Goal: Task Accomplishment & Management: Use online tool/utility

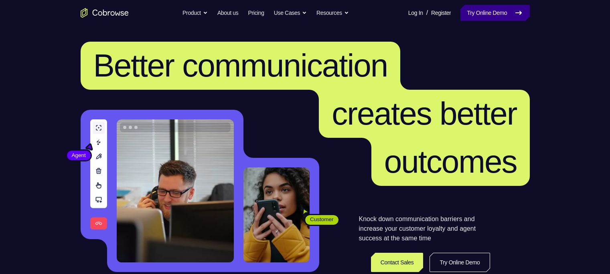
click at [522, 16] on icon at bounding box center [518, 13] width 10 height 10
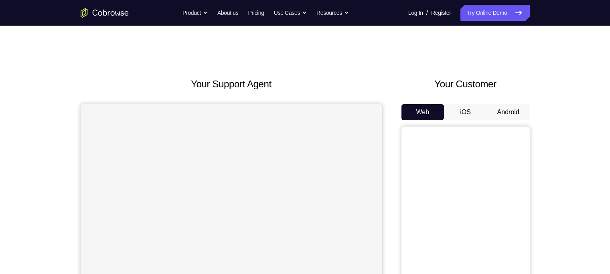
click at [505, 109] on button "Android" at bounding box center [508, 112] width 43 height 16
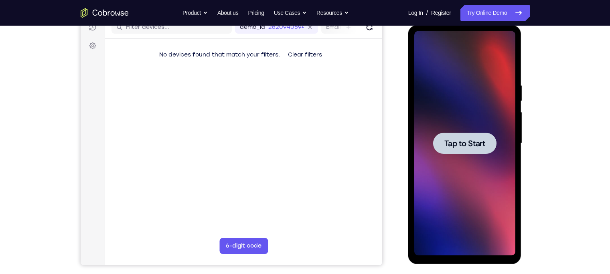
scroll to position [107, 0]
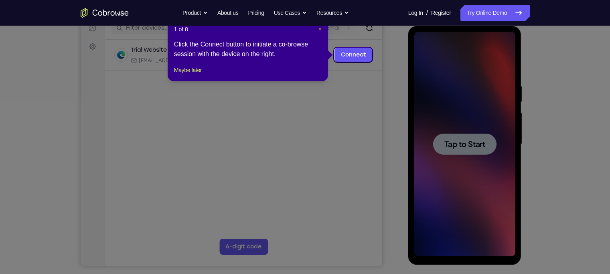
click at [318, 30] on span "×" at bounding box center [319, 29] width 3 height 6
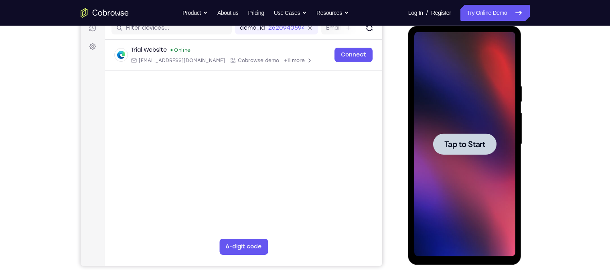
click at [460, 143] on span "Tap to Start" at bounding box center [464, 144] width 41 height 8
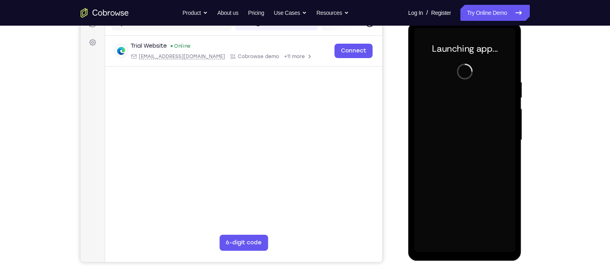
scroll to position [111, 0]
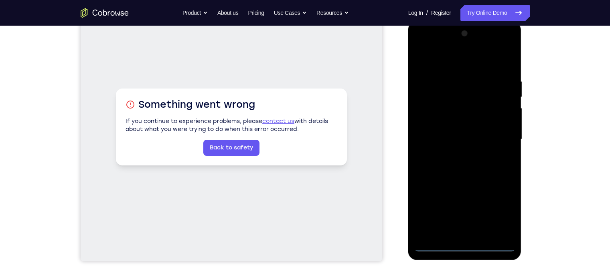
click at [465, 246] on div at bounding box center [464, 139] width 101 height 224
click at [492, 209] on div at bounding box center [464, 139] width 101 height 224
click at [496, 212] on div at bounding box center [464, 139] width 101 height 224
click at [421, 45] on div at bounding box center [464, 139] width 101 height 224
click at [502, 137] on div at bounding box center [464, 139] width 101 height 224
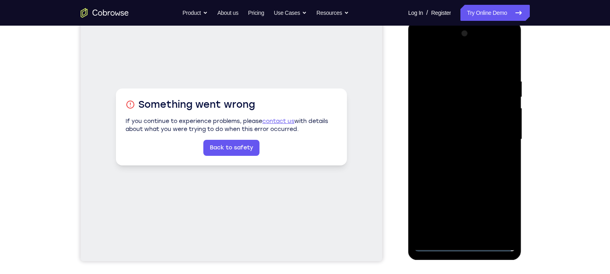
click at [455, 156] on div at bounding box center [464, 139] width 101 height 224
click at [455, 131] on div at bounding box center [464, 139] width 101 height 224
click at [449, 118] on div at bounding box center [464, 139] width 101 height 224
click at [447, 141] on div at bounding box center [464, 139] width 101 height 224
click at [452, 169] on div at bounding box center [464, 139] width 101 height 224
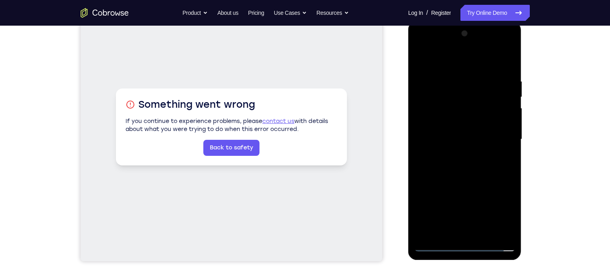
click at [455, 165] on div at bounding box center [464, 139] width 101 height 224
click at [462, 164] on div at bounding box center [464, 139] width 101 height 224
click at [509, 64] on div at bounding box center [464, 139] width 101 height 224
click at [509, 60] on div at bounding box center [464, 139] width 101 height 224
click at [424, 60] on div at bounding box center [464, 139] width 101 height 224
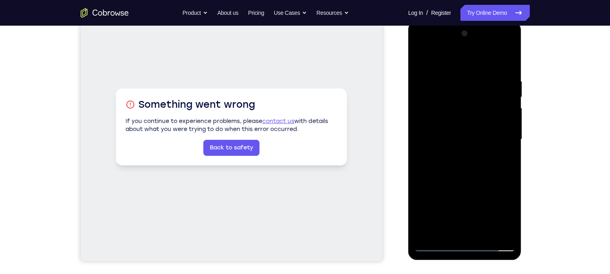
click at [448, 74] on div at bounding box center [464, 139] width 101 height 224
click at [508, 188] on div at bounding box center [464, 139] width 101 height 224
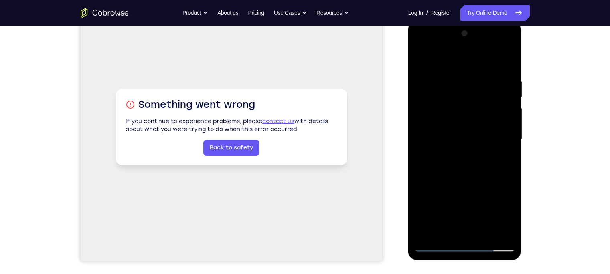
click at [505, 172] on div at bounding box center [464, 139] width 101 height 224
click at [423, 145] on div at bounding box center [464, 139] width 101 height 224
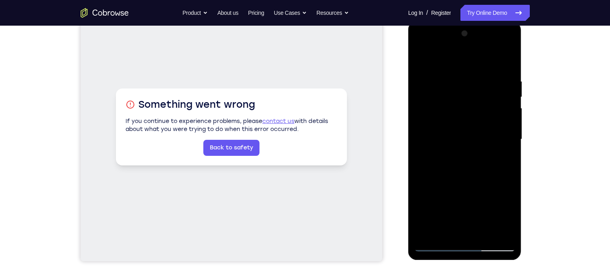
click at [505, 133] on div at bounding box center [464, 139] width 101 height 224
click at [506, 62] on div at bounding box center [464, 139] width 101 height 224
click at [484, 234] on div at bounding box center [464, 139] width 101 height 224
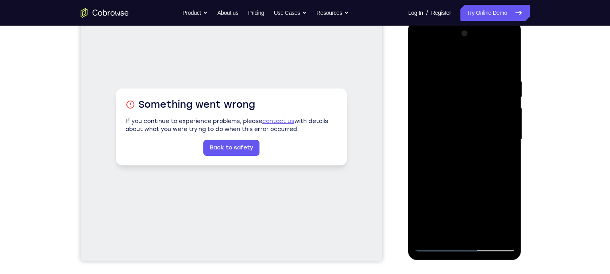
click at [463, 186] on div at bounding box center [464, 139] width 101 height 224
click at [428, 81] on div at bounding box center [464, 139] width 101 height 224
click at [420, 232] on div at bounding box center [464, 139] width 101 height 224
click at [508, 203] on div at bounding box center [464, 139] width 101 height 224
click at [424, 231] on div at bounding box center [464, 139] width 101 height 224
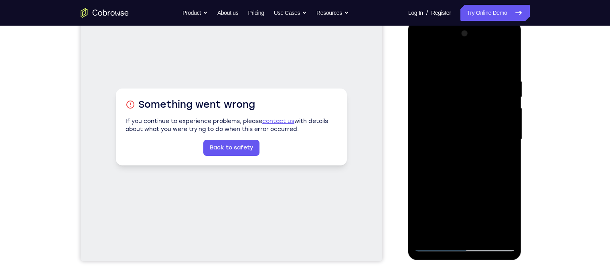
click at [445, 229] on div at bounding box center [464, 139] width 101 height 224
drag, startPoint x: 499, startPoint y: 168, endPoint x: 482, endPoint y: 168, distance: 17.6
click at [482, 168] on div at bounding box center [464, 139] width 101 height 224
click at [473, 168] on div at bounding box center [464, 139] width 101 height 224
drag, startPoint x: 453, startPoint y: 208, endPoint x: 448, endPoint y: 118, distance: 90.3
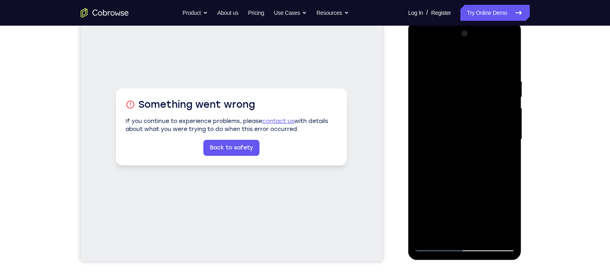
click at [448, 118] on div at bounding box center [464, 139] width 101 height 224
drag, startPoint x: 448, startPoint y: 197, endPoint x: 448, endPoint y: 110, distance: 87.4
click at [448, 110] on div at bounding box center [464, 139] width 101 height 224
drag, startPoint x: 453, startPoint y: 184, endPoint x: 457, endPoint y: 129, distance: 55.5
click at [457, 129] on div at bounding box center [464, 139] width 101 height 224
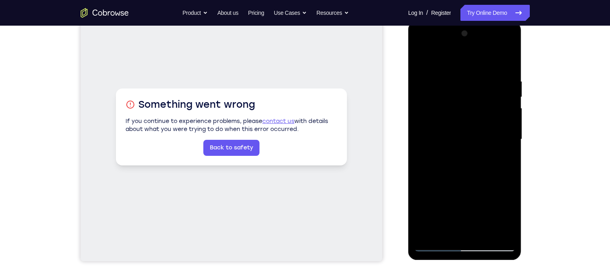
drag, startPoint x: 465, startPoint y: 195, endPoint x: 465, endPoint y: 130, distance: 65.3
click at [465, 130] on div at bounding box center [464, 139] width 101 height 224
click at [487, 210] on div at bounding box center [464, 139] width 101 height 224
click at [505, 61] on div at bounding box center [464, 139] width 101 height 224
click at [422, 57] on div at bounding box center [464, 139] width 101 height 224
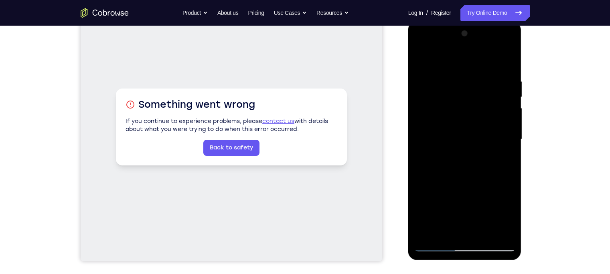
drag, startPoint x: 477, startPoint y: 78, endPoint x: 402, endPoint y: 66, distance: 76.3
click at [408, 66] on html "Online web based iOS Simulators and Android Emulators. Run iPhone, iPad, Mobile…" at bounding box center [465, 141] width 114 height 240
drag, startPoint x: 476, startPoint y: 76, endPoint x: 438, endPoint y: 71, distance: 38.8
click at [438, 71] on div at bounding box center [464, 139] width 101 height 224
click at [478, 68] on div at bounding box center [464, 139] width 101 height 224
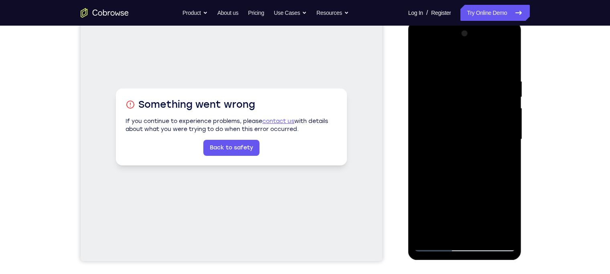
click at [507, 113] on div at bounding box center [464, 139] width 101 height 224
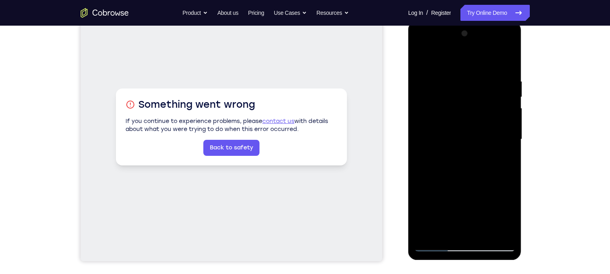
click at [507, 113] on div at bounding box center [464, 139] width 101 height 224
click at [418, 145] on div at bounding box center [464, 139] width 101 height 224
click at [509, 137] on div at bounding box center [464, 139] width 101 height 224
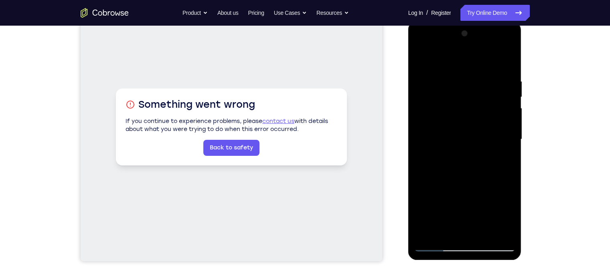
click at [509, 137] on div at bounding box center [464, 139] width 101 height 224
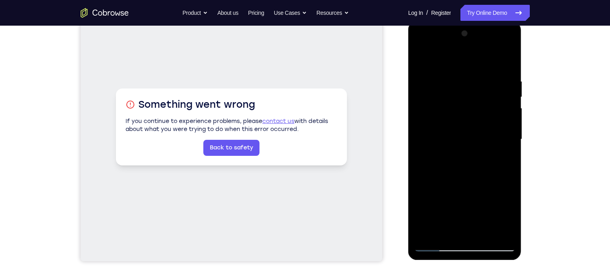
click at [509, 137] on div at bounding box center [464, 139] width 101 height 224
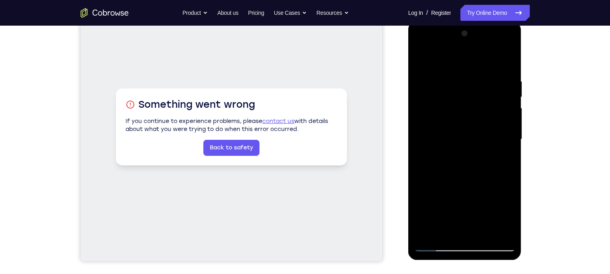
click at [509, 137] on div at bounding box center [464, 139] width 101 height 224
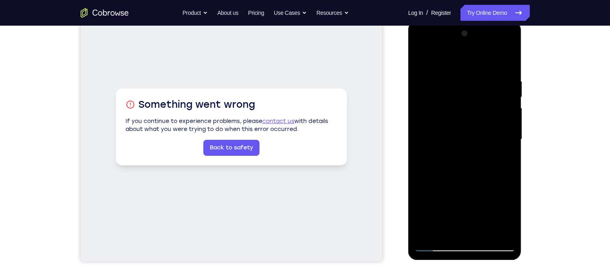
drag, startPoint x: 499, startPoint y: 93, endPoint x: 393, endPoint y: 141, distance: 116.6
click at [408, 141] on html "Online web based iOS Simulators and Android Emulators. Run iPhone, iPad, Mobile…" at bounding box center [465, 141] width 114 height 240
click at [505, 64] on div at bounding box center [464, 139] width 101 height 224
drag, startPoint x: 467, startPoint y: 145, endPoint x: 465, endPoint y: 86, distance: 58.9
click at [465, 86] on div at bounding box center [464, 139] width 101 height 224
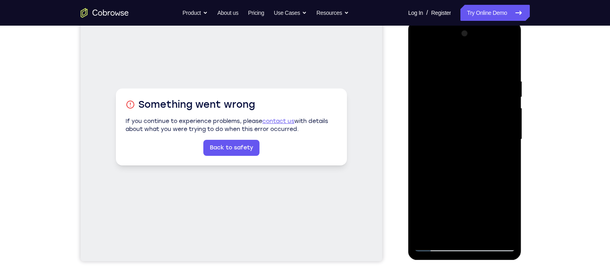
click at [420, 182] on div at bounding box center [464, 139] width 101 height 224
drag, startPoint x: 473, startPoint y: 202, endPoint x: 471, endPoint y: 109, distance: 93.0
click at [471, 109] on div at bounding box center [464, 139] width 101 height 224
drag, startPoint x: 466, startPoint y: 158, endPoint x: 469, endPoint y: 112, distance: 45.8
click at [469, 112] on div at bounding box center [464, 139] width 101 height 224
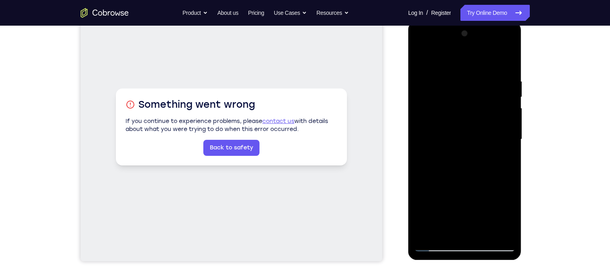
click at [508, 122] on div at bounding box center [464, 139] width 101 height 224
drag, startPoint x: 461, startPoint y: 146, endPoint x: 467, endPoint y: 69, distance: 77.6
click at [467, 69] on div at bounding box center [464, 139] width 101 height 224
drag, startPoint x: 460, startPoint y: 178, endPoint x: 452, endPoint y: 73, distance: 105.3
click at [452, 73] on div at bounding box center [464, 139] width 101 height 224
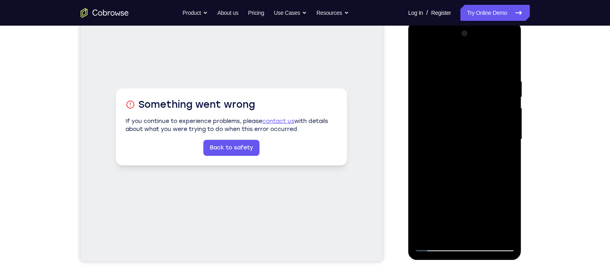
click at [510, 224] on div at bounding box center [464, 139] width 101 height 224
click at [484, 236] on div at bounding box center [464, 139] width 101 height 224
drag, startPoint x: 472, startPoint y: 106, endPoint x: 479, endPoint y: 204, distance: 98.0
click at [479, 204] on div at bounding box center [464, 139] width 101 height 224
click at [459, 130] on div at bounding box center [464, 139] width 101 height 224
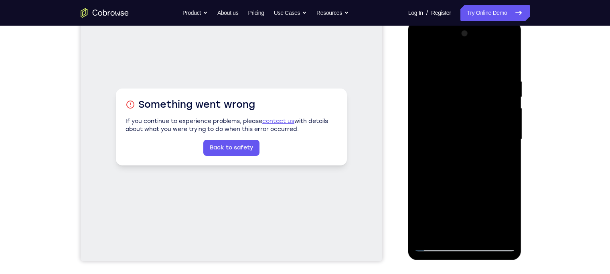
click at [419, 61] on div at bounding box center [464, 139] width 101 height 224
click at [422, 57] on div at bounding box center [464, 139] width 101 height 224
drag, startPoint x: 488, startPoint y: 69, endPoint x: 381, endPoint y: 68, distance: 107.4
click at [408, 68] on html "Online web based iOS Simulators and Android Emulators. Run iPhone, iPad, Mobile…" at bounding box center [465, 141] width 114 height 240
drag, startPoint x: 479, startPoint y: 83, endPoint x: 395, endPoint y: 75, distance: 84.2
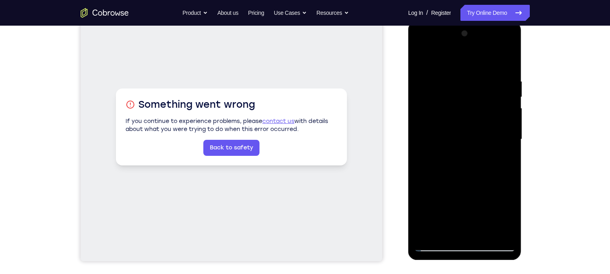
click at [408, 75] on html "Online web based iOS Simulators and Android Emulators. Run iPhone, iPad, Mobile…" at bounding box center [465, 141] width 114 height 240
drag, startPoint x: 496, startPoint y: 73, endPoint x: 407, endPoint y: 71, distance: 89.0
click at [408, 71] on html "Online web based iOS Simulators and Android Emulators. Run iPhone, iPad, Mobile…" at bounding box center [465, 141] width 114 height 240
click at [417, 76] on div at bounding box center [464, 139] width 101 height 224
click at [508, 120] on div at bounding box center [464, 139] width 101 height 224
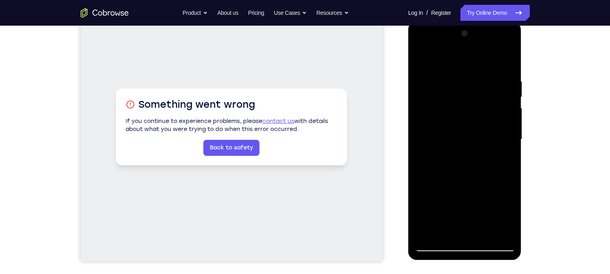
click at [508, 120] on div at bounding box center [464, 139] width 101 height 224
click at [460, 139] on span "Tap to Start" at bounding box center [464, 139] width 41 height 8
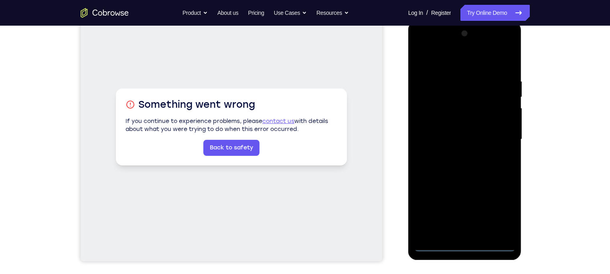
click at [464, 244] on div at bounding box center [464, 139] width 101 height 224
click at [500, 212] on div at bounding box center [464, 139] width 101 height 224
click at [419, 46] on div at bounding box center [464, 139] width 101 height 224
click at [498, 134] on div at bounding box center [464, 139] width 101 height 224
click at [455, 155] on div at bounding box center [464, 139] width 101 height 224
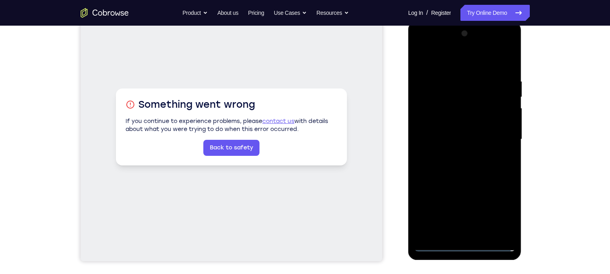
click at [454, 129] on div at bounding box center [464, 139] width 101 height 224
click at [447, 125] on div at bounding box center [464, 139] width 101 height 224
click at [450, 137] on div at bounding box center [464, 139] width 101 height 224
click at [456, 167] on div at bounding box center [464, 139] width 101 height 224
click at [467, 160] on div at bounding box center [464, 139] width 101 height 224
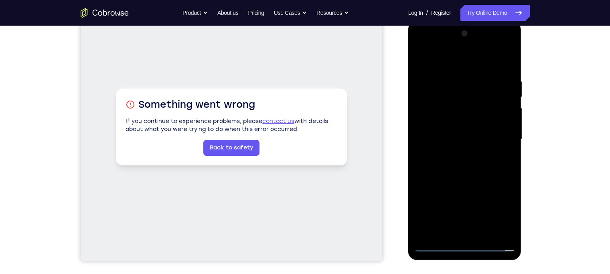
click at [485, 59] on div at bounding box center [464, 139] width 101 height 224
click at [449, 74] on div at bounding box center [464, 139] width 101 height 224
click at [507, 69] on div at bounding box center [464, 139] width 101 height 224
click at [453, 83] on div at bounding box center [464, 139] width 101 height 224
click at [497, 231] on div at bounding box center [464, 139] width 101 height 224
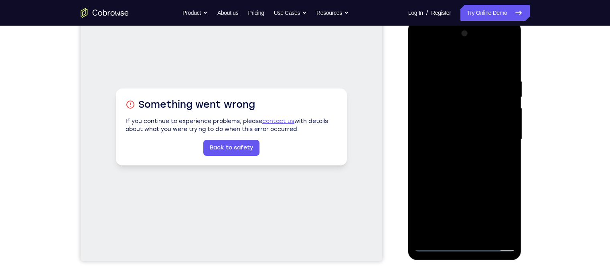
click at [502, 162] on div at bounding box center [464, 139] width 101 height 224
click at [504, 162] on div at bounding box center [464, 139] width 101 height 224
click at [509, 176] on div at bounding box center [464, 139] width 101 height 224
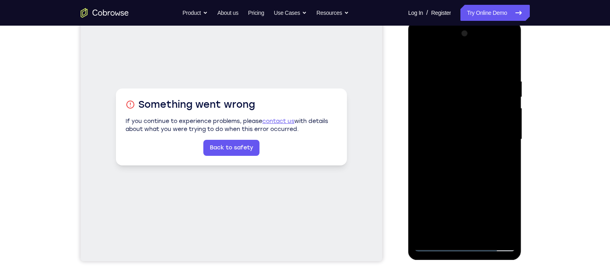
click at [509, 176] on div at bounding box center [464, 139] width 101 height 224
drag, startPoint x: 509, startPoint y: 176, endPoint x: 461, endPoint y: 168, distance: 49.4
click at [461, 168] on div at bounding box center [464, 139] width 101 height 224
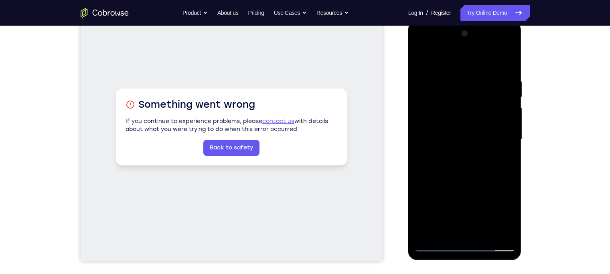
drag, startPoint x: 499, startPoint y: 167, endPoint x: 388, endPoint y: 175, distance: 110.9
click at [408, 175] on html "Online web based iOS Simulators and Android Emulators. Run iPhone, iPad, Mobile…" at bounding box center [465, 141] width 114 height 240
click at [506, 168] on div at bounding box center [464, 139] width 101 height 224
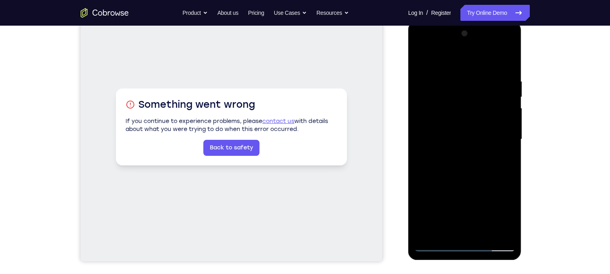
drag, startPoint x: 506, startPoint y: 168, endPoint x: 421, endPoint y: 143, distance: 88.6
click at [421, 143] on div at bounding box center [464, 139] width 101 height 224
drag, startPoint x: 497, startPoint y: 154, endPoint x: 363, endPoint y: 135, distance: 134.7
click at [408, 135] on html "Online web based iOS Simulators and Android Emulators. Run iPhone, iPad, Mobile…" at bounding box center [465, 141] width 114 height 240
click at [422, 145] on div at bounding box center [464, 139] width 101 height 224
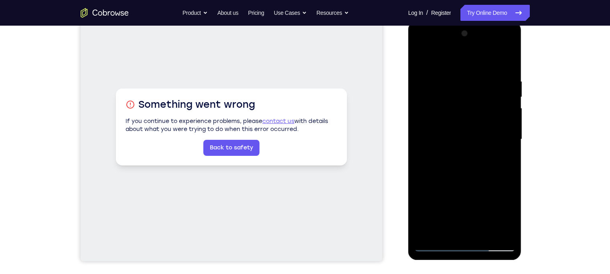
click at [499, 135] on div at bounding box center [464, 139] width 101 height 224
click at [506, 171] on div at bounding box center [464, 139] width 101 height 224
click at [505, 59] on div at bounding box center [464, 139] width 101 height 224
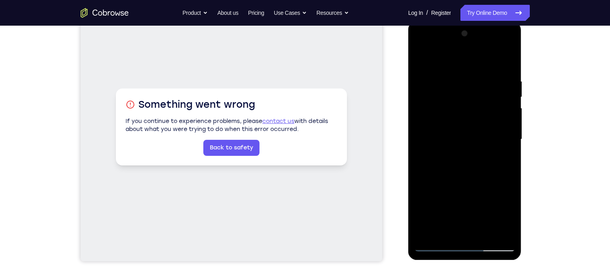
click at [485, 235] on div at bounding box center [464, 139] width 101 height 224
click at [463, 182] on div at bounding box center [464, 139] width 101 height 224
click at [509, 94] on div at bounding box center [464, 139] width 101 height 224
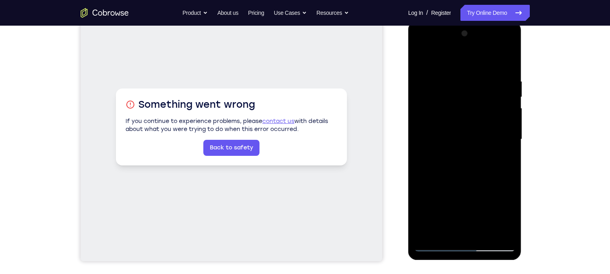
click at [509, 94] on div at bounding box center [464, 139] width 101 height 224
click at [420, 96] on div at bounding box center [464, 139] width 101 height 224
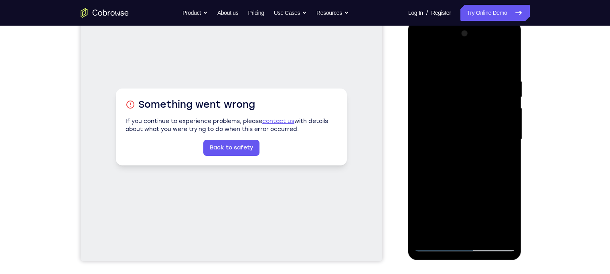
click at [420, 96] on div at bounding box center [464, 139] width 101 height 224
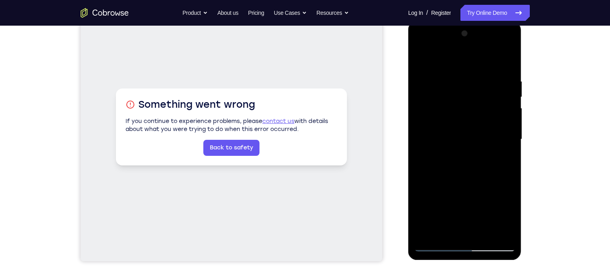
click at [420, 96] on div at bounding box center [464, 139] width 101 height 224
click at [423, 59] on div at bounding box center [464, 139] width 101 height 224
click at [480, 234] on div at bounding box center [464, 139] width 101 height 224
click at [510, 96] on div at bounding box center [464, 139] width 101 height 224
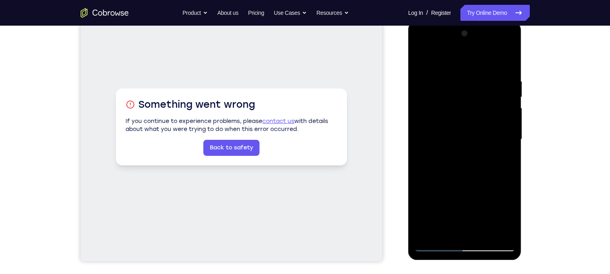
click at [423, 55] on div at bounding box center [464, 139] width 101 height 224
click at [510, 222] on div at bounding box center [464, 139] width 101 height 224
drag, startPoint x: 475, startPoint y: 75, endPoint x: 428, endPoint y: 71, distance: 47.1
click at [428, 71] on div at bounding box center [464, 139] width 101 height 224
click at [503, 238] on div at bounding box center [464, 139] width 101 height 224
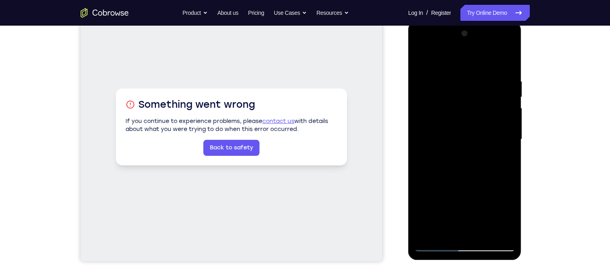
click at [453, 183] on div at bounding box center [464, 139] width 101 height 224
drag, startPoint x: 473, startPoint y: 201, endPoint x: 472, endPoint y: 85, distance: 115.8
click at [472, 85] on div at bounding box center [464, 139] width 101 height 224
click at [509, 154] on div at bounding box center [464, 139] width 101 height 224
drag, startPoint x: 460, startPoint y: 113, endPoint x: 458, endPoint y: 207, distance: 94.2
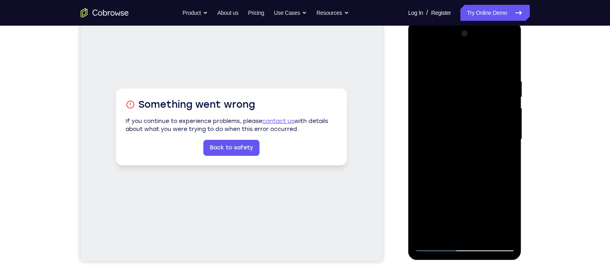
click at [458, 207] on div at bounding box center [464, 139] width 101 height 224
click at [420, 139] on div at bounding box center [464, 139] width 101 height 224
click at [509, 143] on div at bounding box center [464, 139] width 101 height 224
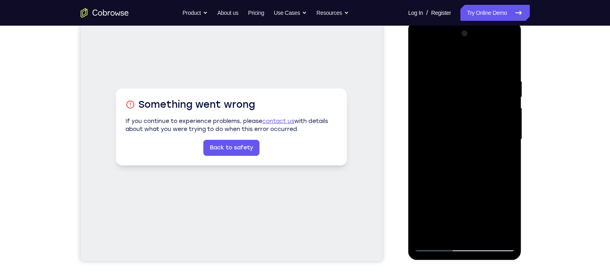
click at [509, 143] on div at bounding box center [464, 139] width 101 height 224
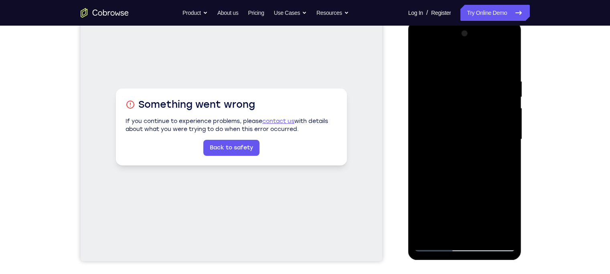
click at [509, 143] on div at bounding box center [464, 139] width 101 height 224
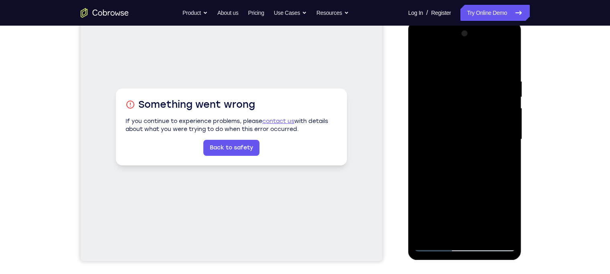
click at [509, 143] on div at bounding box center [464, 139] width 101 height 224
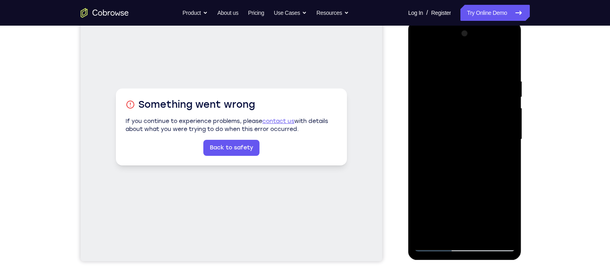
click at [509, 143] on div at bounding box center [464, 139] width 101 height 224
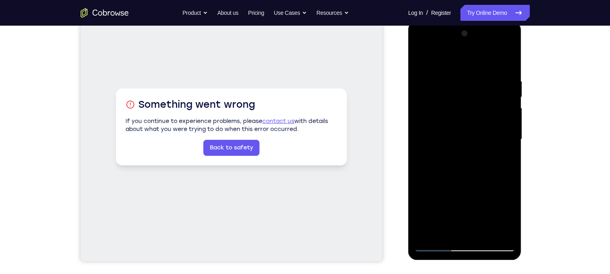
click at [509, 143] on div at bounding box center [464, 139] width 101 height 224
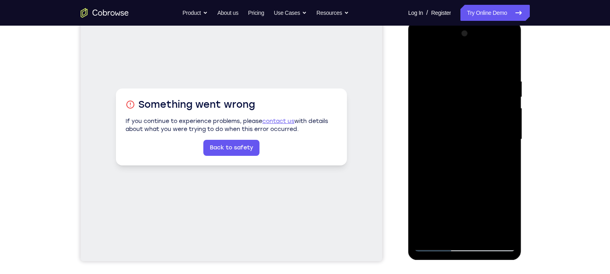
click at [509, 143] on div at bounding box center [464, 139] width 101 height 224
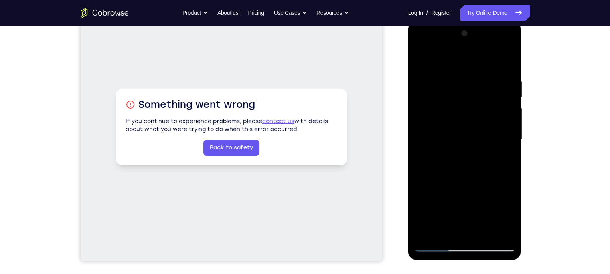
click at [509, 143] on div at bounding box center [464, 139] width 101 height 224
click at [419, 145] on div at bounding box center [464, 139] width 101 height 224
click at [510, 129] on div at bounding box center [464, 139] width 101 height 224
click at [416, 123] on div at bounding box center [464, 139] width 101 height 224
click at [514, 123] on div at bounding box center [464, 139] width 101 height 224
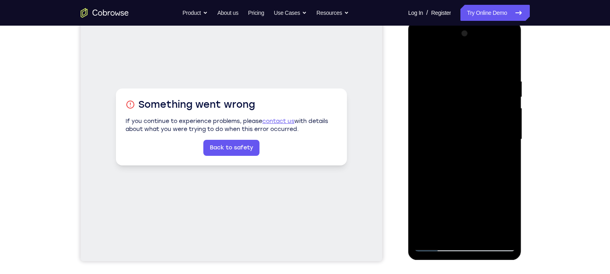
click at [512, 127] on div at bounding box center [464, 139] width 101 height 224
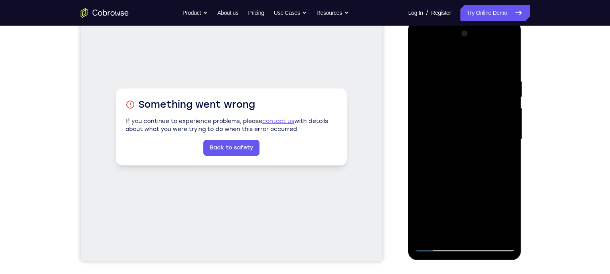
click at [512, 127] on div at bounding box center [464, 139] width 101 height 224
click at [508, 125] on div at bounding box center [464, 139] width 101 height 224
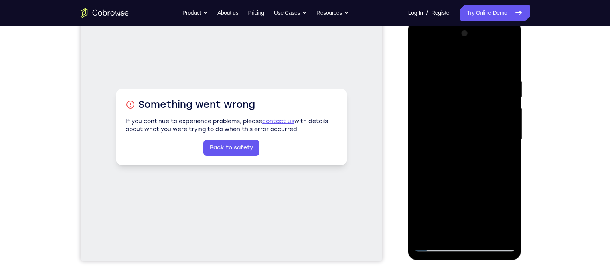
click at [506, 38] on div at bounding box center [464, 139] width 101 height 224
click at [424, 233] on div at bounding box center [464, 139] width 101 height 224
click at [485, 232] on div at bounding box center [464, 139] width 101 height 224
click at [510, 96] on div at bounding box center [464, 139] width 101 height 224
click at [422, 57] on div at bounding box center [464, 139] width 101 height 224
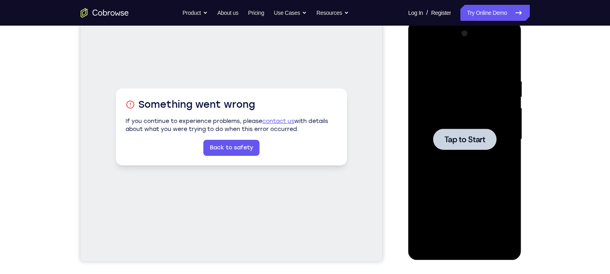
click at [457, 141] on span "Tap to Start" at bounding box center [464, 139] width 41 height 8
click at [467, 247] on div at bounding box center [464, 139] width 101 height 224
click at [499, 212] on div at bounding box center [464, 139] width 101 height 224
click at [423, 46] on div at bounding box center [464, 139] width 101 height 224
click at [495, 135] on div at bounding box center [464, 139] width 101 height 224
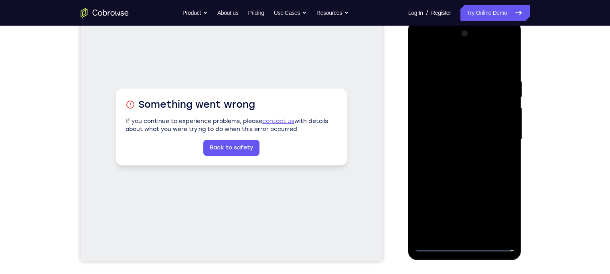
click at [457, 155] on div at bounding box center [464, 139] width 101 height 224
click at [451, 131] on div at bounding box center [464, 139] width 101 height 224
click at [445, 125] on div at bounding box center [464, 139] width 101 height 224
click at [449, 139] on div at bounding box center [464, 139] width 101 height 224
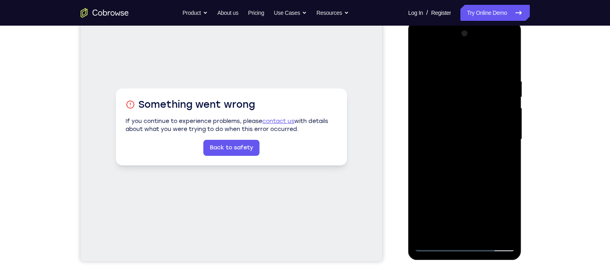
click at [485, 60] on div at bounding box center [464, 139] width 101 height 224
click at [482, 65] on div at bounding box center [464, 139] width 101 height 224
click at [467, 75] on div at bounding box center [464, 139] width 101 height 224
click at [508, 67] on div at bounding box center [464, 139] width 101 height 224
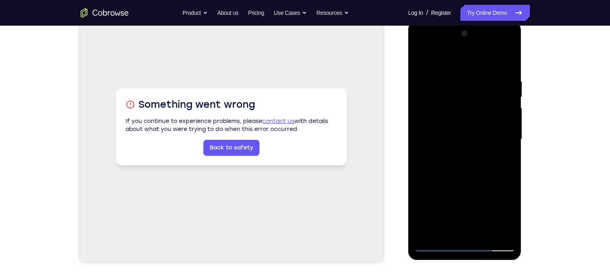
click at [512, 57] on div at bounding box center [464, 139] width 101 height 224
click at [422, 58] on div at bounding box center [464, 139] width 101 height 224
click at [455, 73] on div at bounding box center [464, 139] width 101 height 224
click at [510, 160] on div at bounding box center [464, 139] width 101 height 224
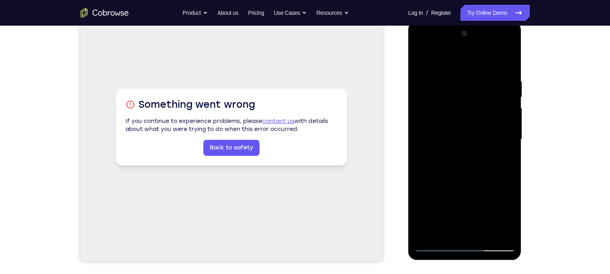
click at [510, 160] on div at bounding box center [464, 139] width 101 height 224
drag, startPoint x: 510, startPoint y: 160, endPoint x: 358, endPoint y: 154, distance: 152.0
click at [408, 154] on html "Online web based iOS Simulators and Android Emulators. Run iPhone, iPad, Mobile…" at bounding box center [465, 141] width 114 height 240
click at [501, 135] on div at bounding box center [464, 139] width 101 height 224
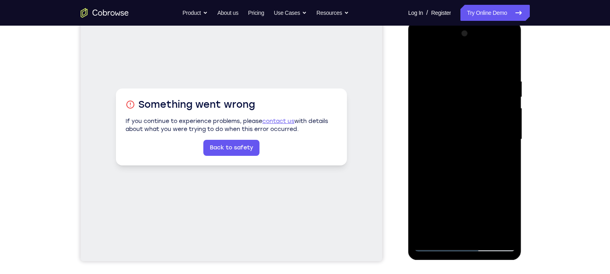
click at [501, 135] on div at bounding box center [464, 139] width 101 height 224
click at [508, 138] on div at bounding box center [464, 139] width 101 height 224
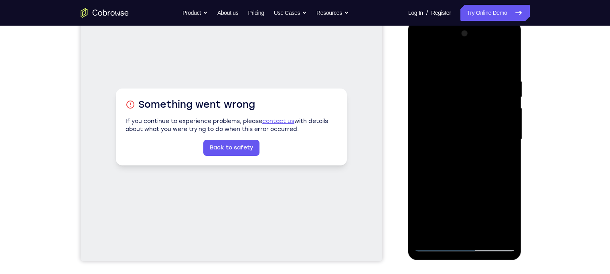
click at [508, 138] on div at bounding box center [464, 139] width 101 height 224
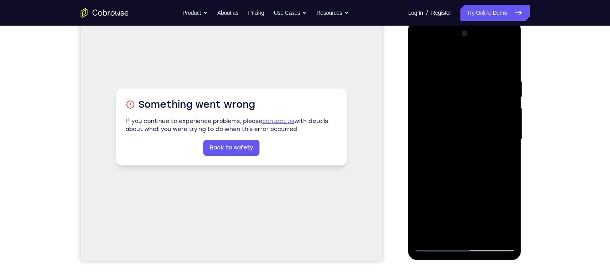
click at [508, 138] on div at bounding box center [464, 139] width 101 height 224
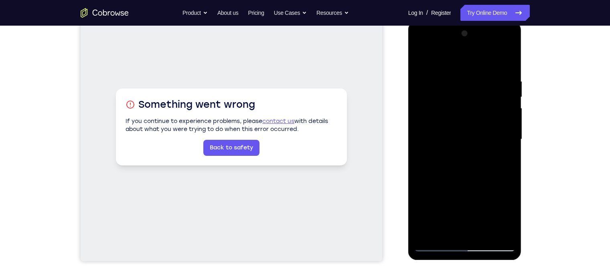
click at [508, 138] on div at bounding box center [464, 139] width 101 height 224
drag, startPoint x: 508, startPoint y: 138, endPoint x: 401, endPoint y: 141, distance: 107.0
click at [408, 141] on html "Online web based iOS Simulators and Android Emulators. Run iPhone, iPad, Mobile…" at bounding box center [465, 141] width 114 height 240
click at [499, 146] on div at bounding box center [464, 139] width 101 height 224
click at [503, 150] on div at bounding box center [464, 139] width 101 height 224
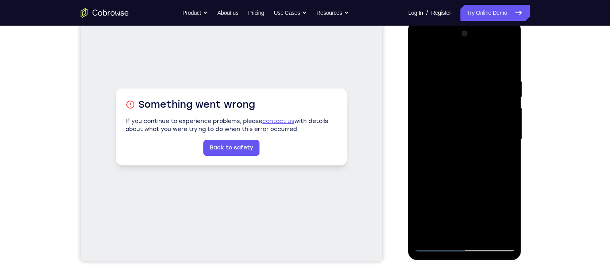
click at [503, 150] on div at bounding box center [464, 139] width 101 height 224
click at [503, 154] on div at bounding box center [464, 139] width 101 height 224
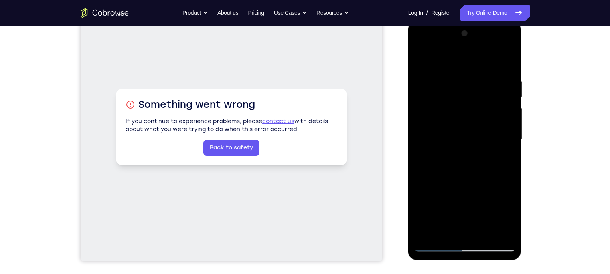
drag, startPoint x: 503, startPoint y: 154, endPoint x: 398, endPoint y: 143, distance: 106.0
click at [408, 143] on html "Online web based iOS Simulators and Android Emulators. Run iPhone, iPad, Mobile…" at bounding box center [465, 141] width 114 height 240
drag, startPoint x: 503, startPoint y: 142, endPoint x: 399, endPoint y: 126, distance: 105.5
click at [408, 126] on html "Online web based iOS Simulators and Android Emulators. Run iPhone, iPad, Mobile…" at bounding box center [465, 141] width 114 height 240
click at [506, 139] on div at bounding box center [464, 139] width 101 height 224
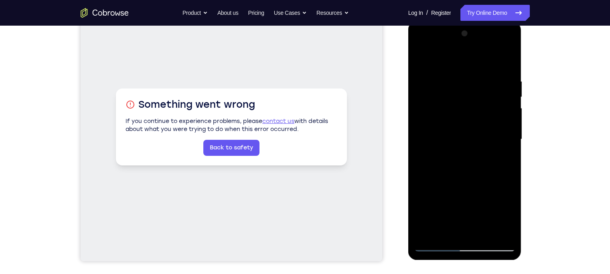
click at [506, 139] on div at bounding box center [464, 139] width 101 height 224
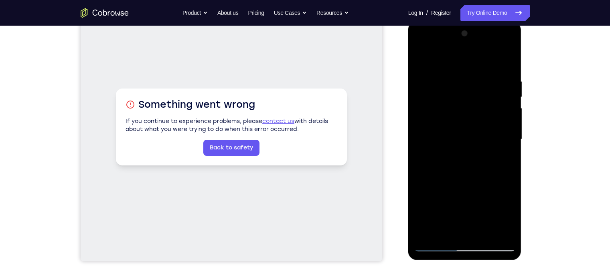
click at [506, 139] on div at bounding box center [464, 139] width 101 height 224
click at [505, 62] on div at bounding box center [464, 139] width 101 height 224
click at [483, 74] on div at bounding box center [464, 139] width 101 height 224
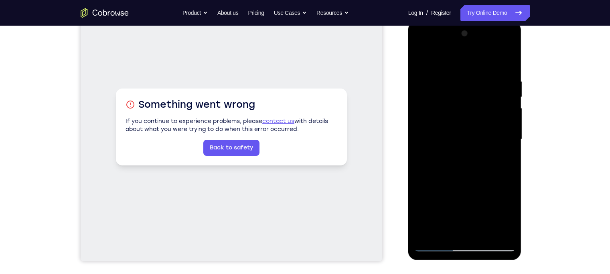
click at [507, 124] on div at bounding box center [464, 139] width 101 height 224
click at [505, 63] on div at bounding box center [464, 139] width 101 height 224
click at [484, 234] on div at bounding box center [464, 139] width 101 height 224
click at [460, 185] on div at bounding box center [464, 139] width 101 height 224
click at [433, 244] on div at bounding box center [464, 139] width 101 height 224
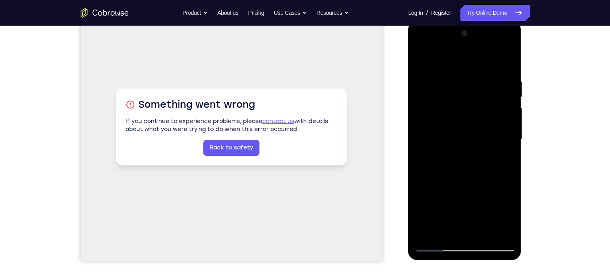
click at [502, 235] on div at bounding box center [464, 139] width 101 height 224
click at [456, 82] on div at bounding box center [464, 139] width 101 height 224
drag, startPoint x: 454, startPoint y: 185, endPoint x: 454, endPoint y: 87, distance: 98.2
click at [454, 87] on div at bounding box center [464, 139] width 101 height 224
drag, startPoint x: 453, startPoint y: 93, endPoint x: 437, endPoint y: 257, distance: 164.6
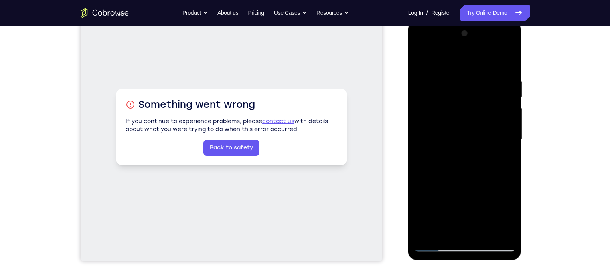
click at [437, 257] on div at bounding box center [464, 140] width 113 height 239
drag, startPoint x: 453, startPoint y: 176, endPoint x: 457, endPoint y: 87, distance: 88.7
click at [457, 87] on div at bounding box center [464, 139] width 101 height 224
drag, startPoint x: 453, startPoint y: 205, endPoint x: 463, endPoint y: 79, distance: 126.6
click at [463, 79] on div at bounding box center [464, 139] width 101 height 224
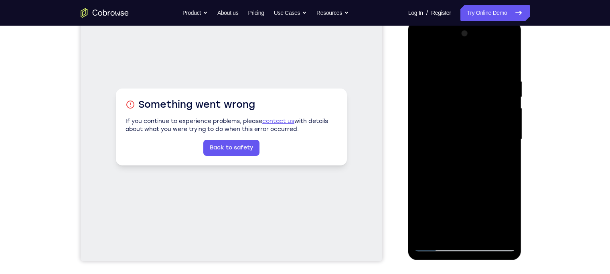
click at [483, 234] on div at bounding box center [464, 139] width 101 height 224
click at [424, 53] on div at bounding box center [464, 139] width 101 height 224
click at [509, 159] on div at bounding box center [464, 139] width 101 height 224
drag, startPoint x: 485, startPoint y: 85, endPoint x: 482, endPoint y: 113, distance: 27.5
click at [482, 113] on div at bounding box center [464, 139] width 101 height 224
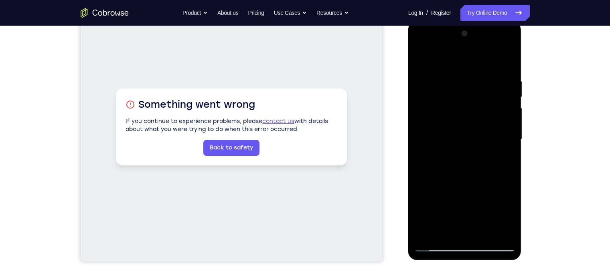
drag, startPoint x: 494, startPoint y: 75, endPoint x: 383, endPoint y: 64, distance: 111.6
click at [408, 64] on html "Online web based iOS Simulators and Android Emulators. Run iPhone, iPad, Mobile…" at bounding box center [465, 141] width 114 height 240
drag, startPoint x: 479, startPoint y: 80, endPoint x: 264, endPoint y: 61, distance: 215.3
click at [408, 61] on html "Online web based iOS Simulators and Android Emulators. Run iPhone, iPad, Mobile…" at bounding box center [465, 141] width 114 height 240
click at [483, 232] on div at bounding box center [464, 139] width 101 height 224
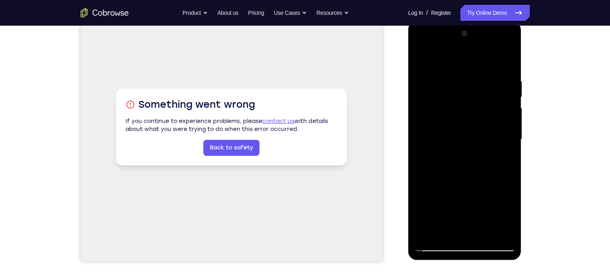
click at [438, 243] on div at bounding box center [464, 139] width 101 height 224
click at [502, 233] on div at bounding box center [464, 139] width 101 height 224
click at [453, 185] on div at bounding box center [464, 139] width 101 height 224
click at [424, 144] on div at bounding box center [464, 139] width 101 height 224
click at [504, 156] on div at bounding box center [464, 139] width 101 height 224
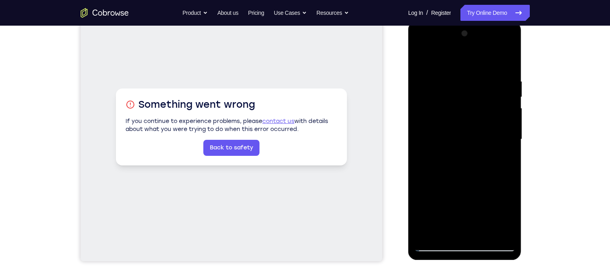
click at [504, 156] on div at bounding box center [464, 139] width 101 height 224
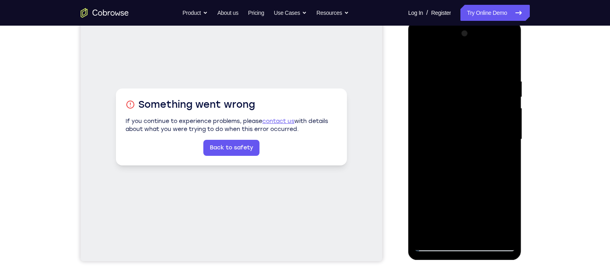
click at [504, 156] on div at bounding box center [464, 139] width 101 height 224
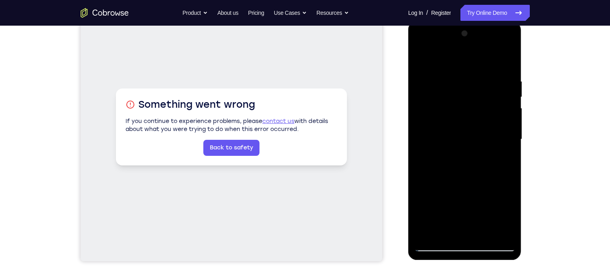
click at [504, 156] on div at bounding box center [464, 139] width 101 height 224
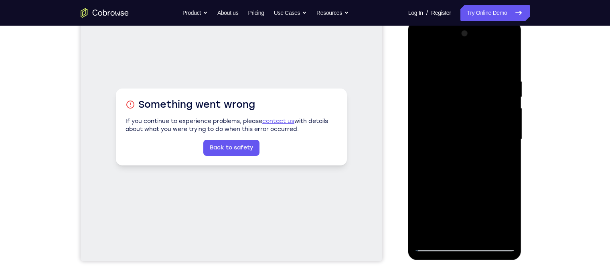
click at [504, 156] on div at bounding box center [464, 139] width 101 height 224
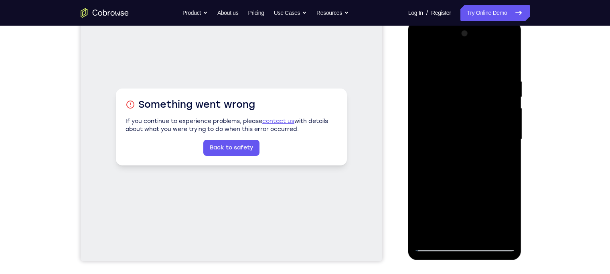
click at [504, 156] on div at bounding box center [464, 139] width 101 height 224
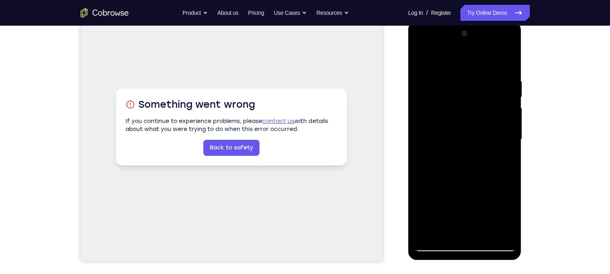
click at [504, 156] on div at bounding box center [464, 139] width 101 height 224
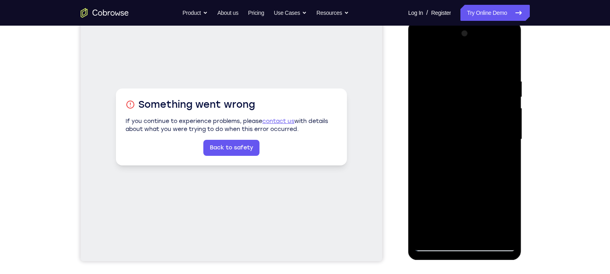
click at [504, 156] on div at bounding box center [464, 139] width 101 height 224
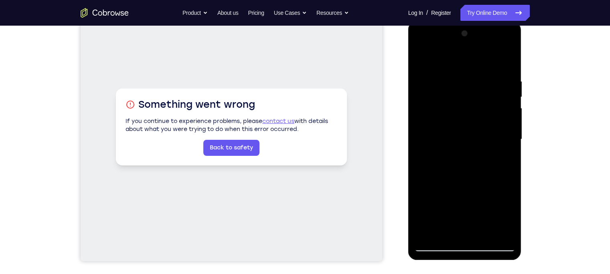
click at [504, 156] on div at bounding box center [464, 139] width 101 height 224
click at [504, 21] on div at bounding box center [464, 21] width 113 height 0
